Goal: Transaction & Acquisition: Obtain resource

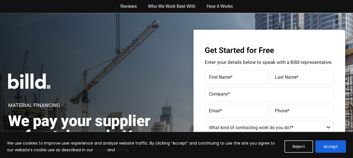
scroll to position [79, 0]
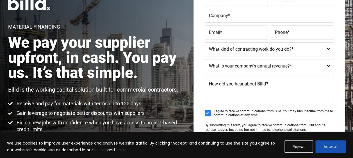
click at [333, 149] on button "Accept" at bounding box center [330, 147] width 31 height 12
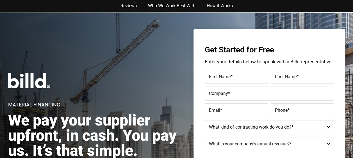
scroll to position [0, 0]
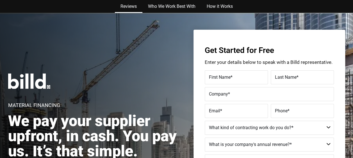
click at [126, 6] on link "Reviews" at bounding box center [129, 6] width 28 height 13
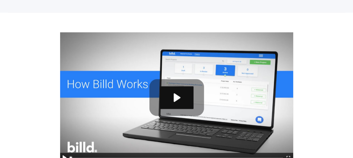
scroll to position [312, 0]
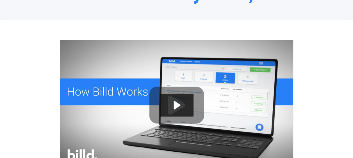
click at [174, 99] on button "Play" at bounding box center [177, 105] width 34 height 23
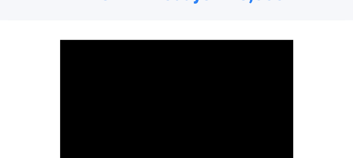
click at [230, 123] on div at bounding box center [176, 105] width 233 height 131
click at [175, 102] on button "Play" at bounding box center [177, 105] width 34 height 23
type input "100"
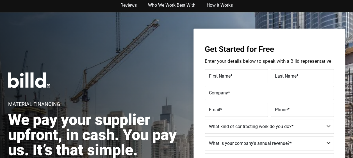
scroll to position [0, 0]
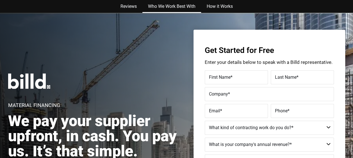
click at [177, 3] on link "Who We Work Best With" at bounding box center [171, 6] width 59 height 13
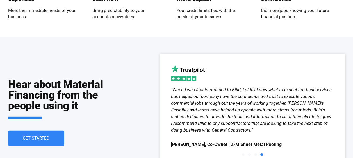
scroll to position [754, 0]
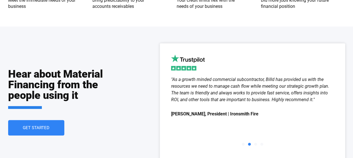
click at [254, 106] on div ""As a growth minded commercial subcontractor, Billd has provided us with the re…" at bounding box center [252, 97] width 163 height 42
click at [258, 119] on div ""As a growth minded commercial subcontractor, Billd has provided us with the re…" at bounding box center [252, 107] width 163 height 62
click at [98, 137] on div "Hear about Material Financing from the people using it Get Started" at bounding box center [62, 103] width 108 height 118
click at [273, 143] on div "Slides" at bounding box center [252, 144] width 163 height 8
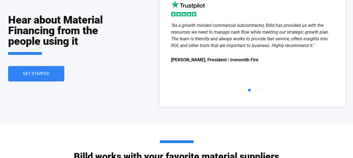
scroll to position [810, 0]
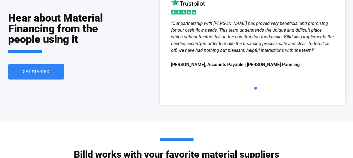
click at [262, 116] on div "Hear about Material Financing from the people using it Get Started "When I was …" at bounding box center [176, 47] width 337 height 152
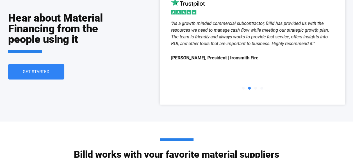
click at [44, 68] on link "Get Started" at bounding box center [36, 71] width 56 height 15
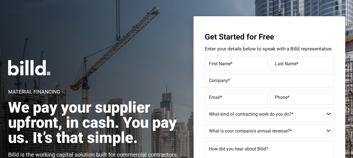
scroll to position [13, 0]
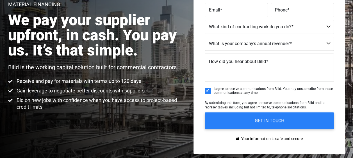
click at [327, 26] on select "Commercial Commercial and Residential Residential Not a Contractor" at bounding box center [269, 27] width 129 height 14
select select "Residential"
click at [205, 20] on select "Commercial Commercial and Residential Residential Not a Contractor" at bounding box center [269, 27] width 129 height 14
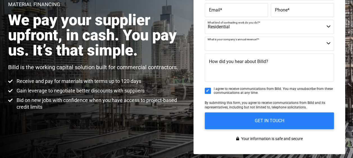
click at [327, 43] on select "$40M + $25M - $40M $8M - $25M $4M - $8M $2M - $4M $1M - $2M Less than $1M" at bounding box center [269, 44] width 129 height 14
select select "Less than $1M"
click at [205, 37] on select "$40M + $25M - $40M $8M - $25M $4M - $8M $2M - $4M $1M - $2M Less than $1M" at bounding box center [269, 44] width 129 height 14
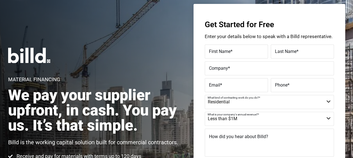
scroll to position [22, 0]
